Goal: Check status: Check status

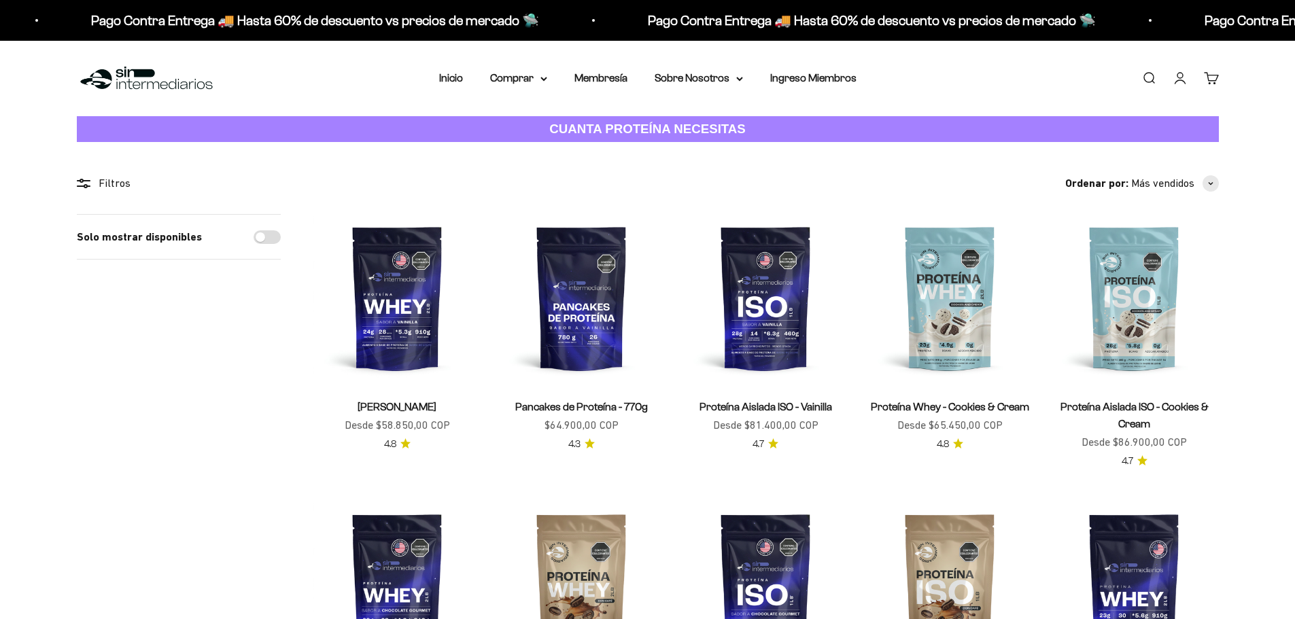
click at [1174, 77] on link "Iniciar sesión" at bounding box center [1180, 78] width 15 height 15
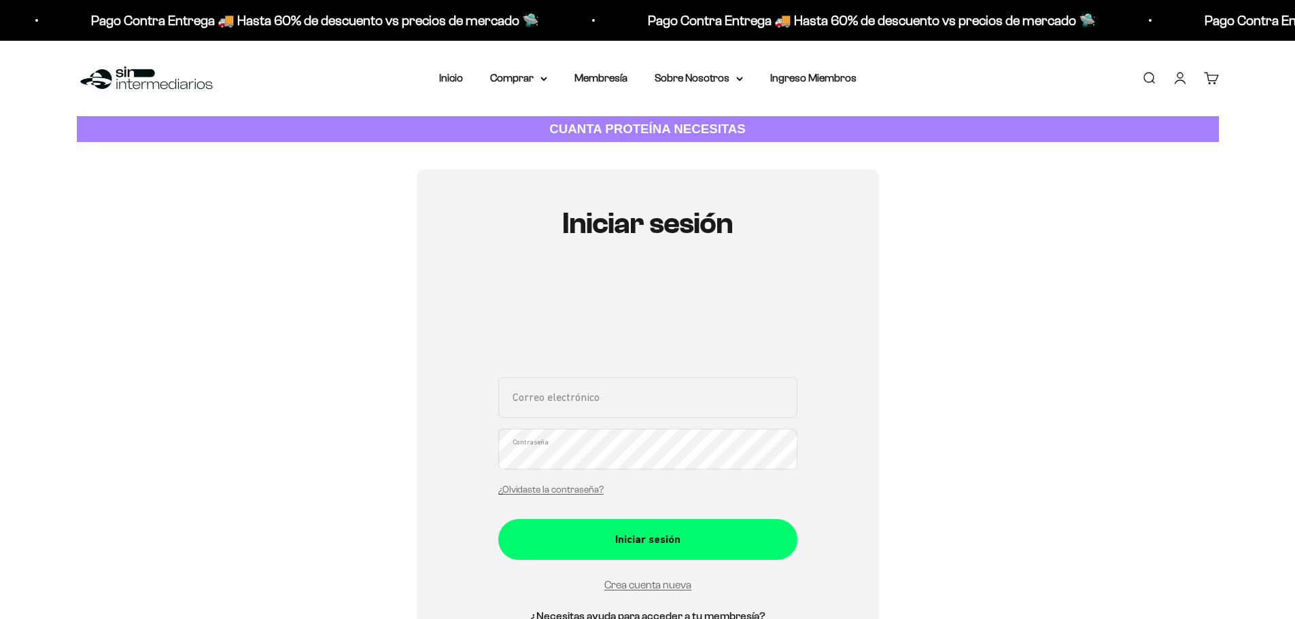
click at [608, 395] on input "Correo electrónico" at bounding box center [647, 397] width 299 height 41
type input "[EMAIL_ADDRESS][DOMAIN_NAME]"
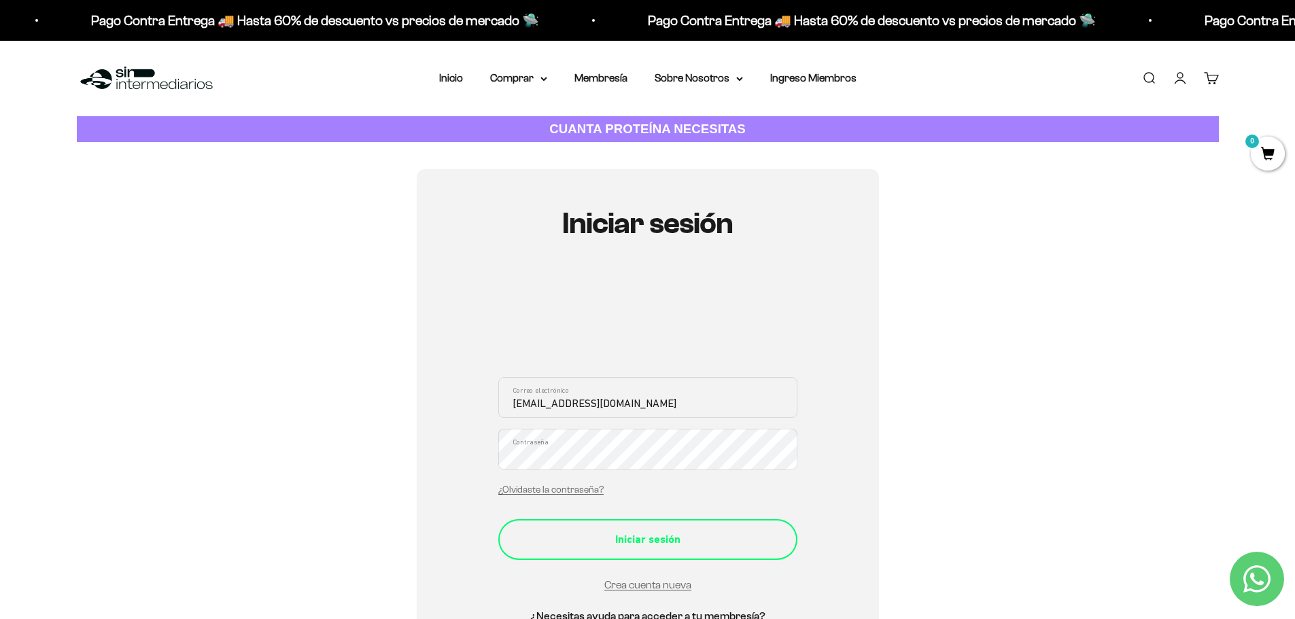
click at [635, 532] on div "Iniciar sesión" at bounding box center [647, 540] width 245 height 18
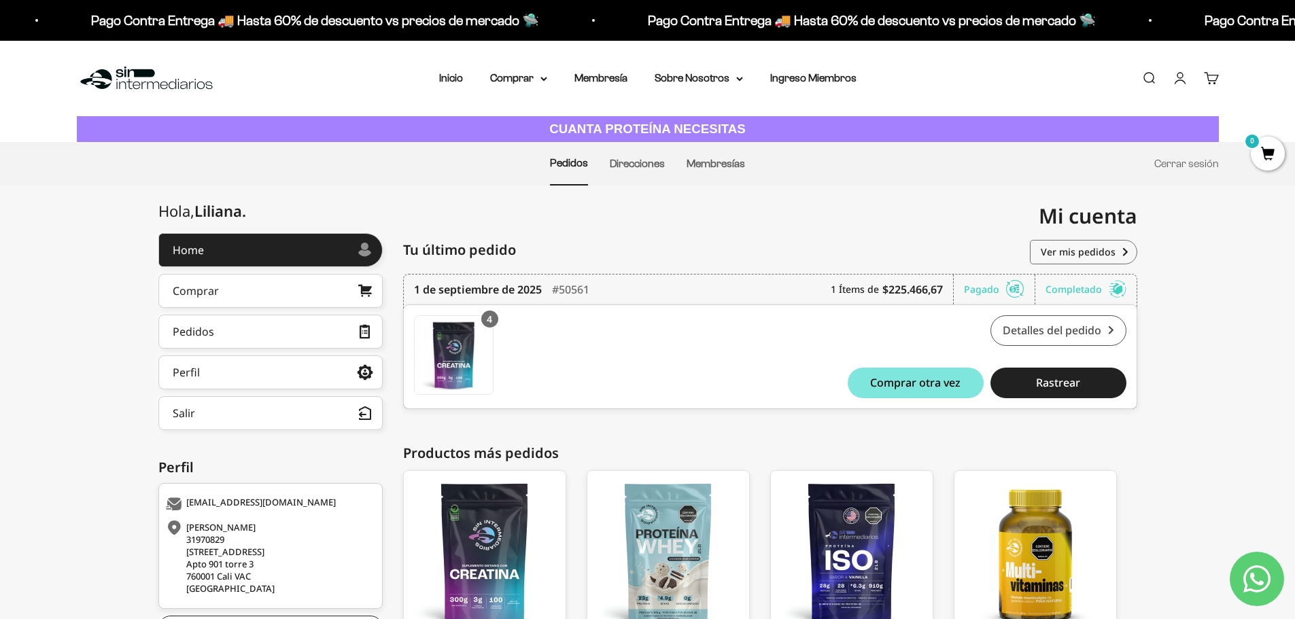
click at [1065, 334] on link "Detalles del pedido" at bounding box center [1058, 330] width 136 height 31
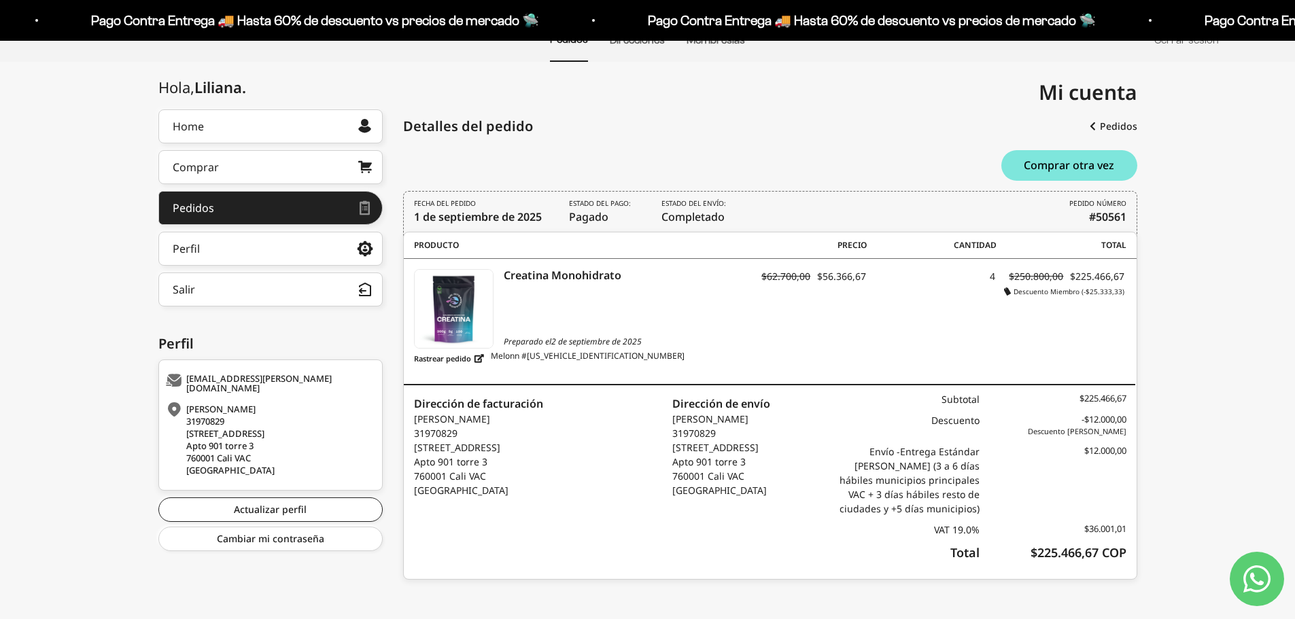
scroll to position [128, 0]
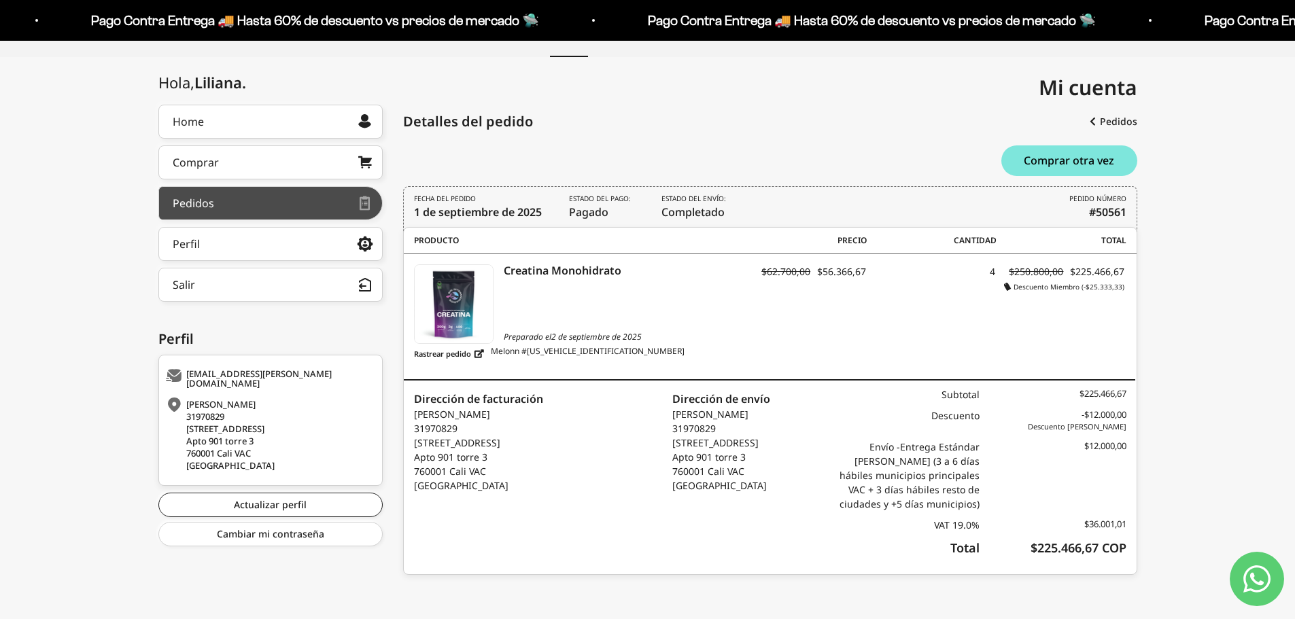
click at [351, 203] on div at bounding box center [286, 203] width 144 height 7
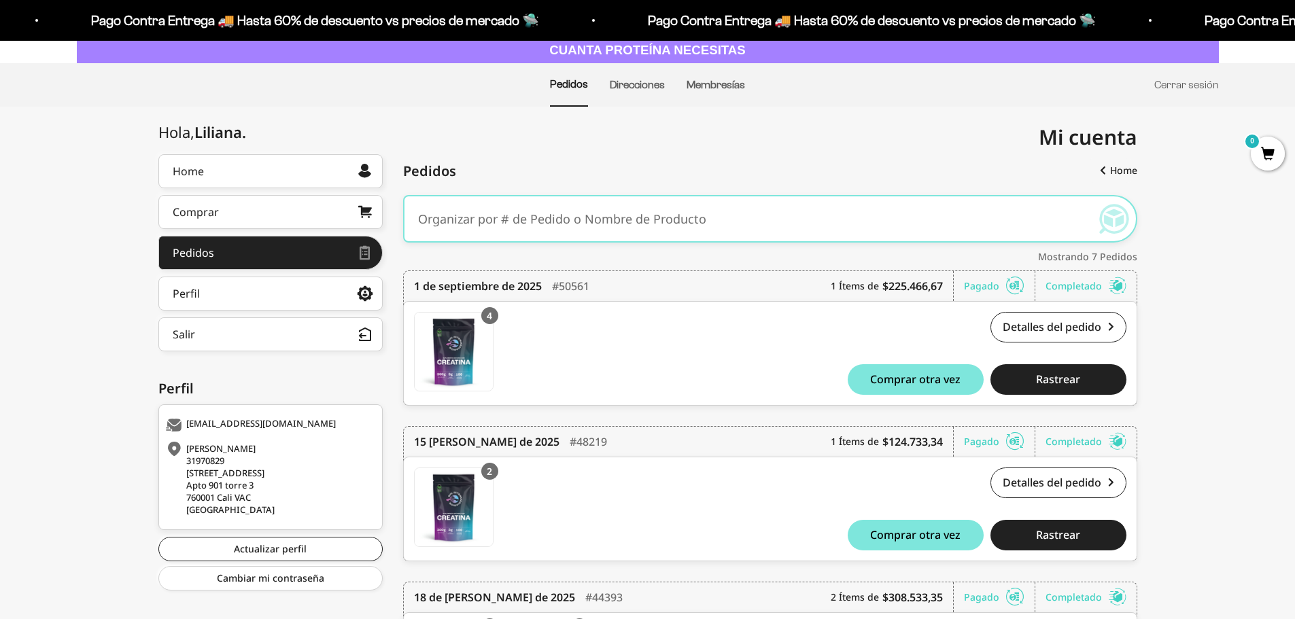
scroll to position [272, 0]
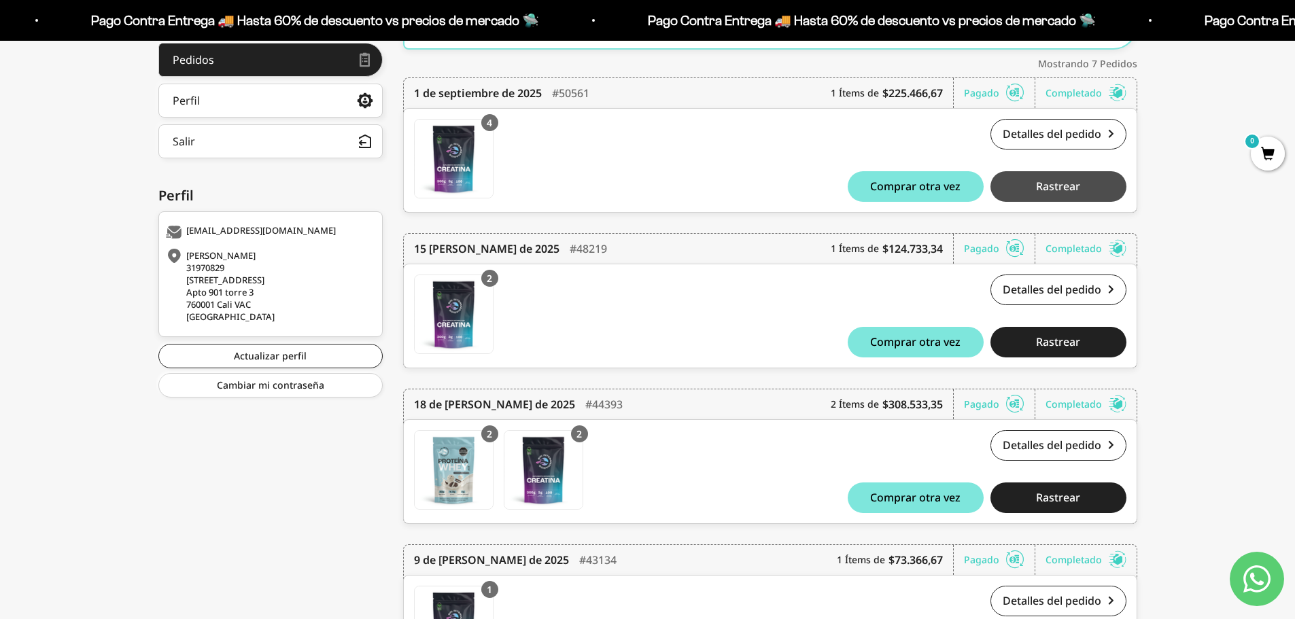
click at [1053, 192] on span "Rastrear" at bounding box center [1058, 186] width 44 height 11
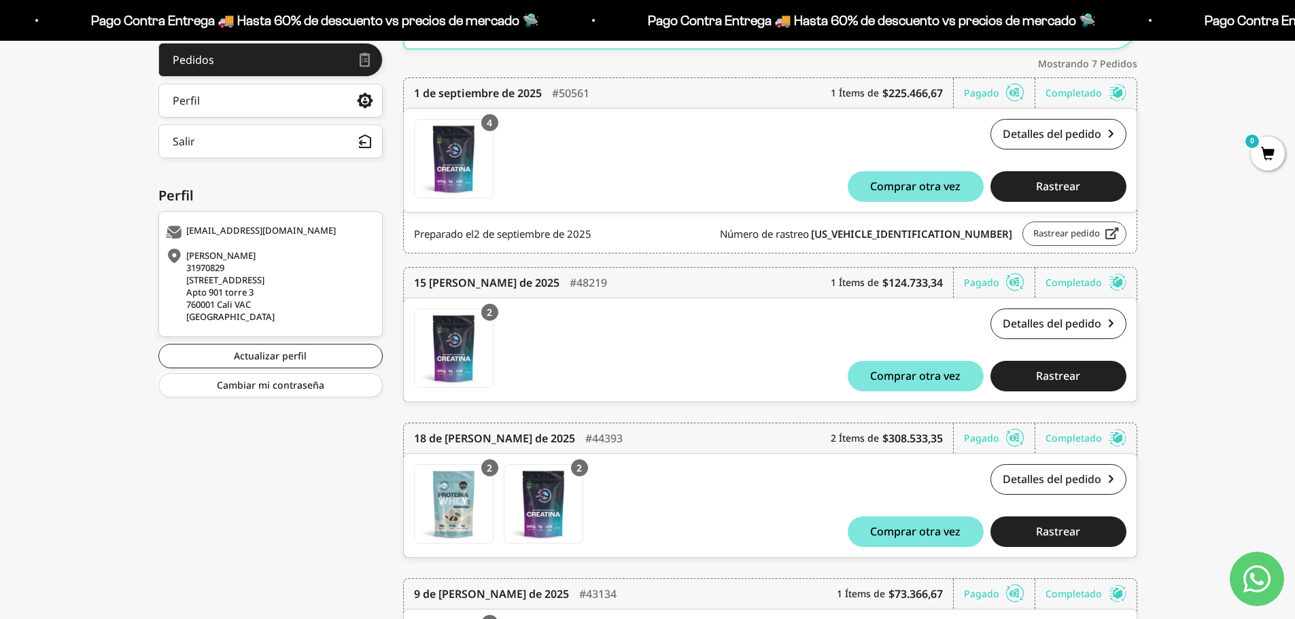
click at [1073, 238] on link "Rastrear pedido" at bounding box center [1074, 234] width 104 height 24
